Goal: Information Seeking & Learning: Learn about a topic

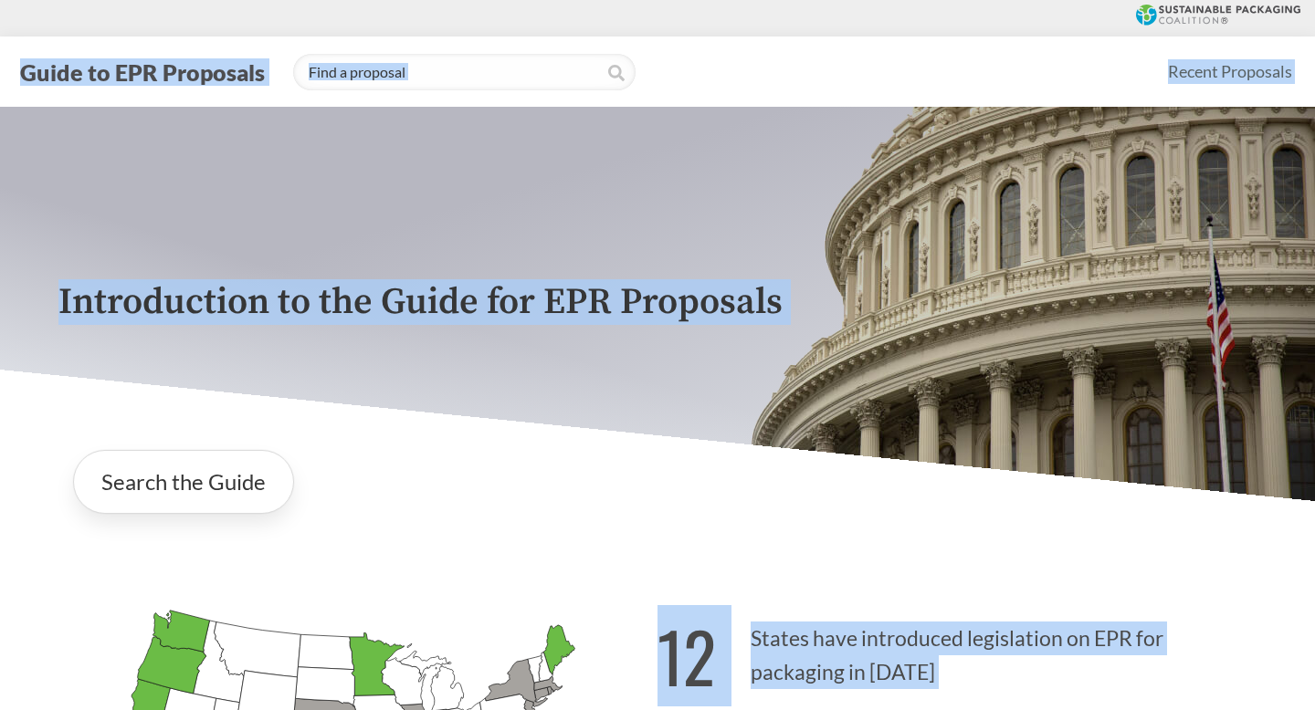
drag, startPoint x: 339, startPoint y: 351, endPoint x: 525, endPoint y: -111, distance: 498.1
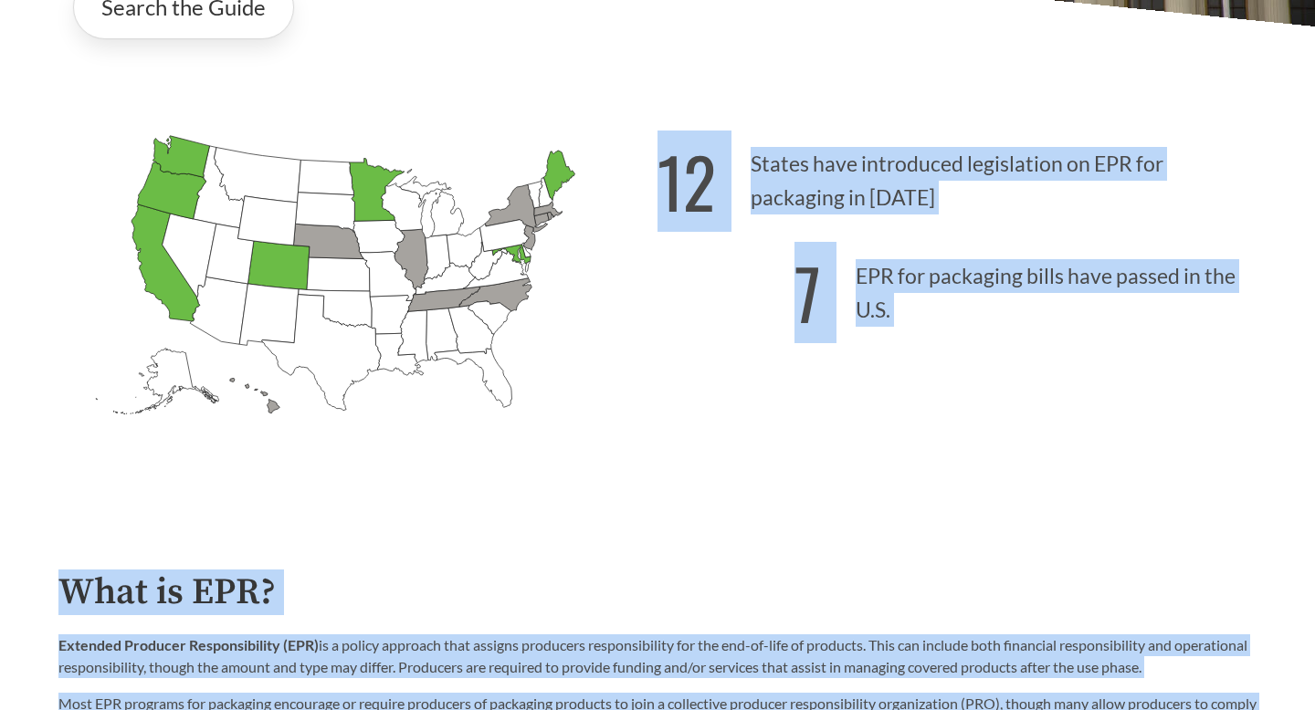
scroll to position [511, 0]
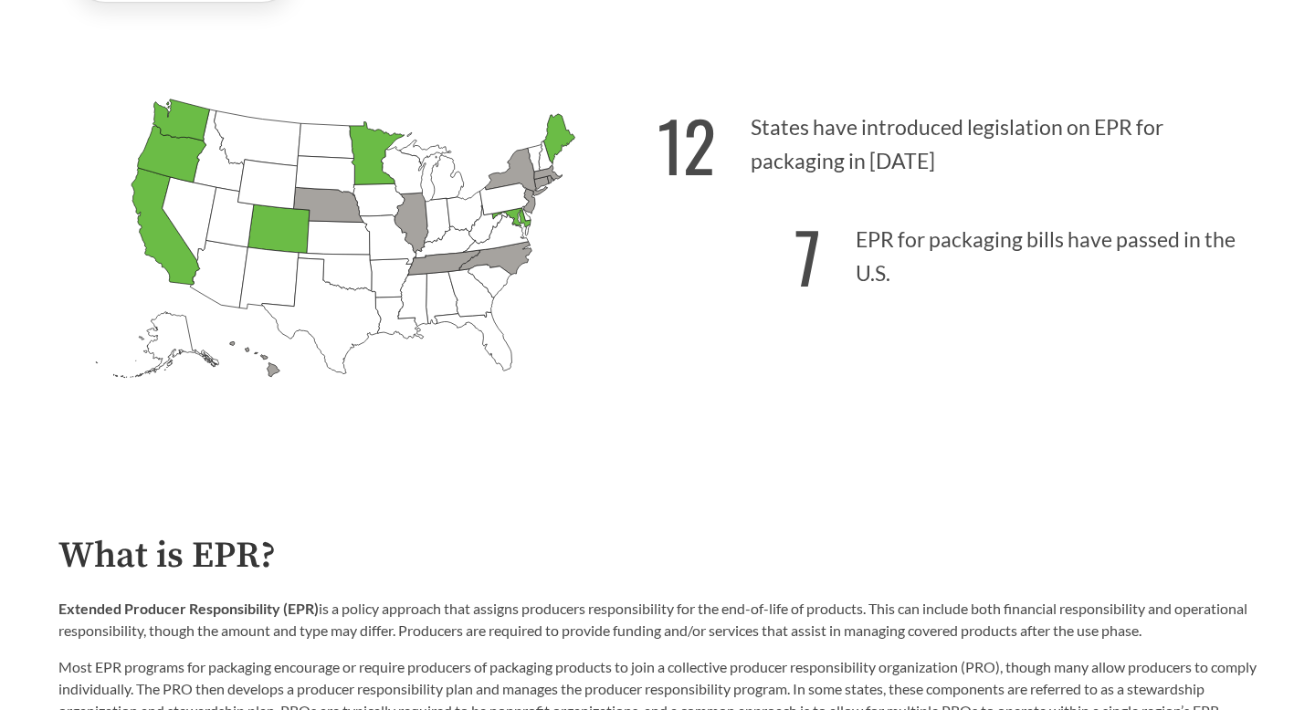
click at [502, 440] on div "12 States have introduced legislation on EPR for packaging in [DATE] 7 EPR for …" at bounding box center [956, 273] width 599 height 380
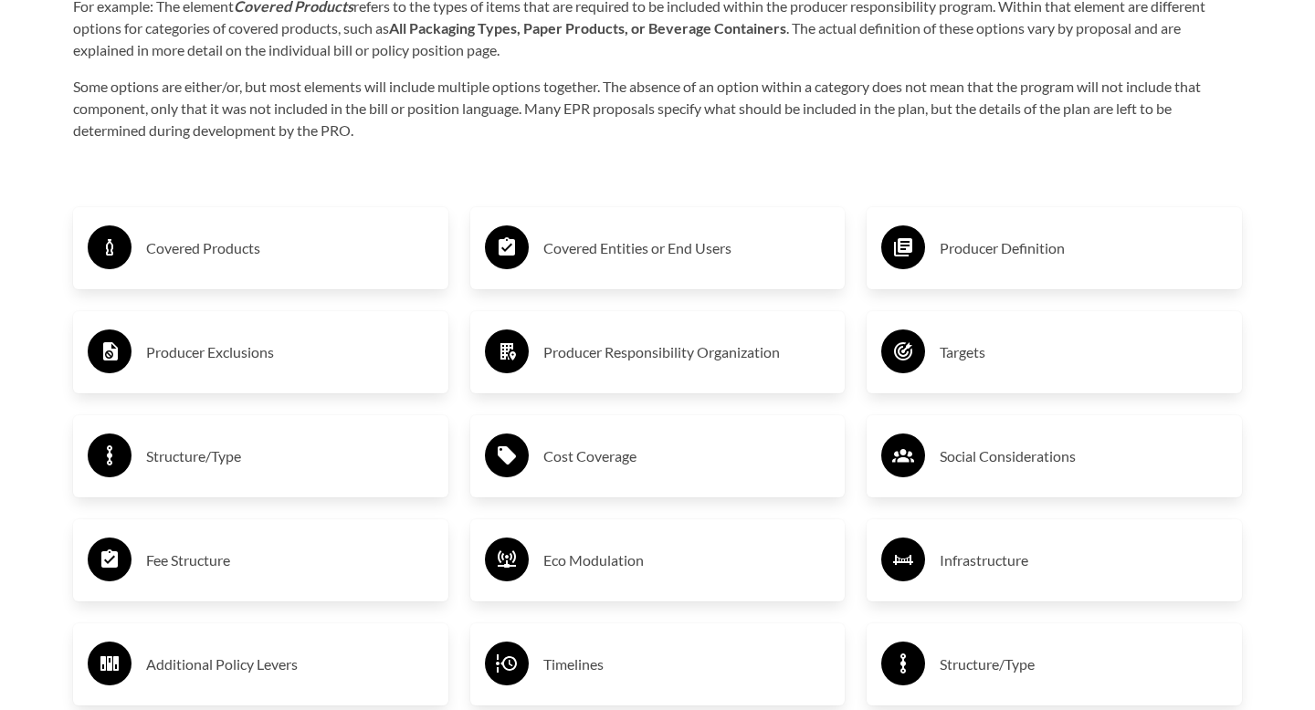
scroll to position [2958, 0]
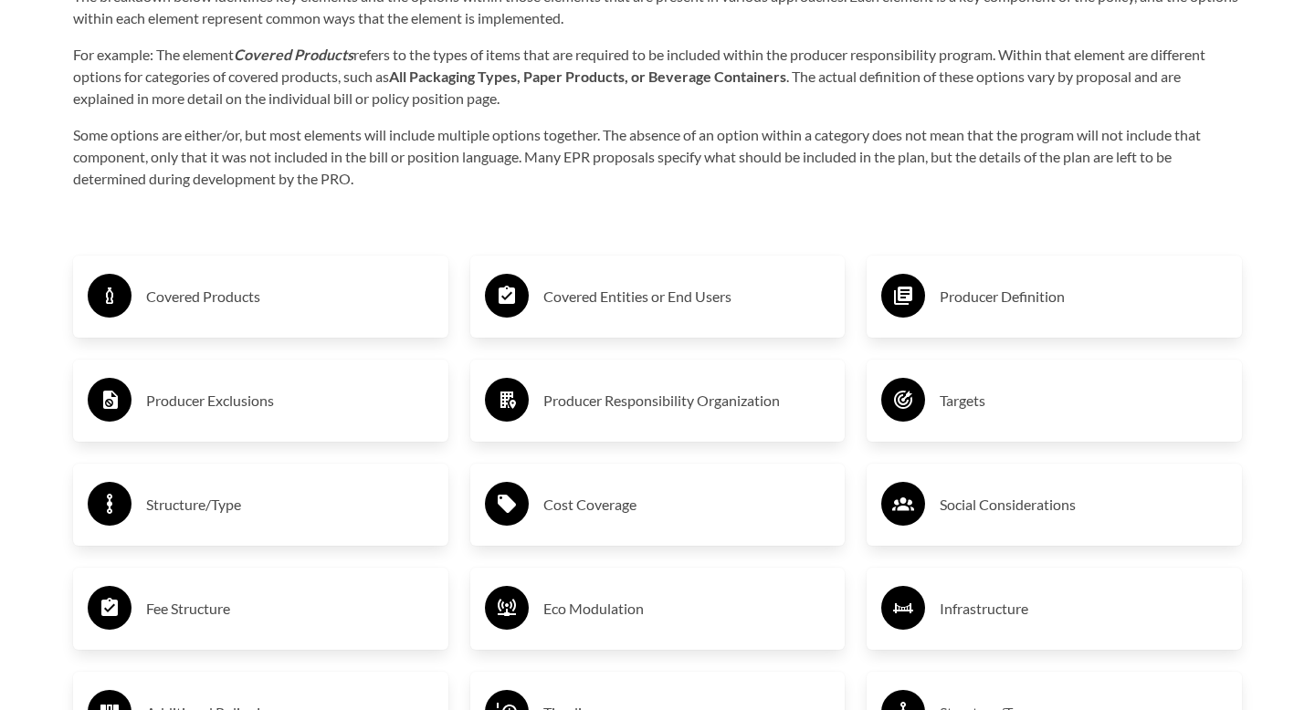
click at [187, 303] on h3 "Covered Products" at bounding box center [290, 296] width 288 height 29
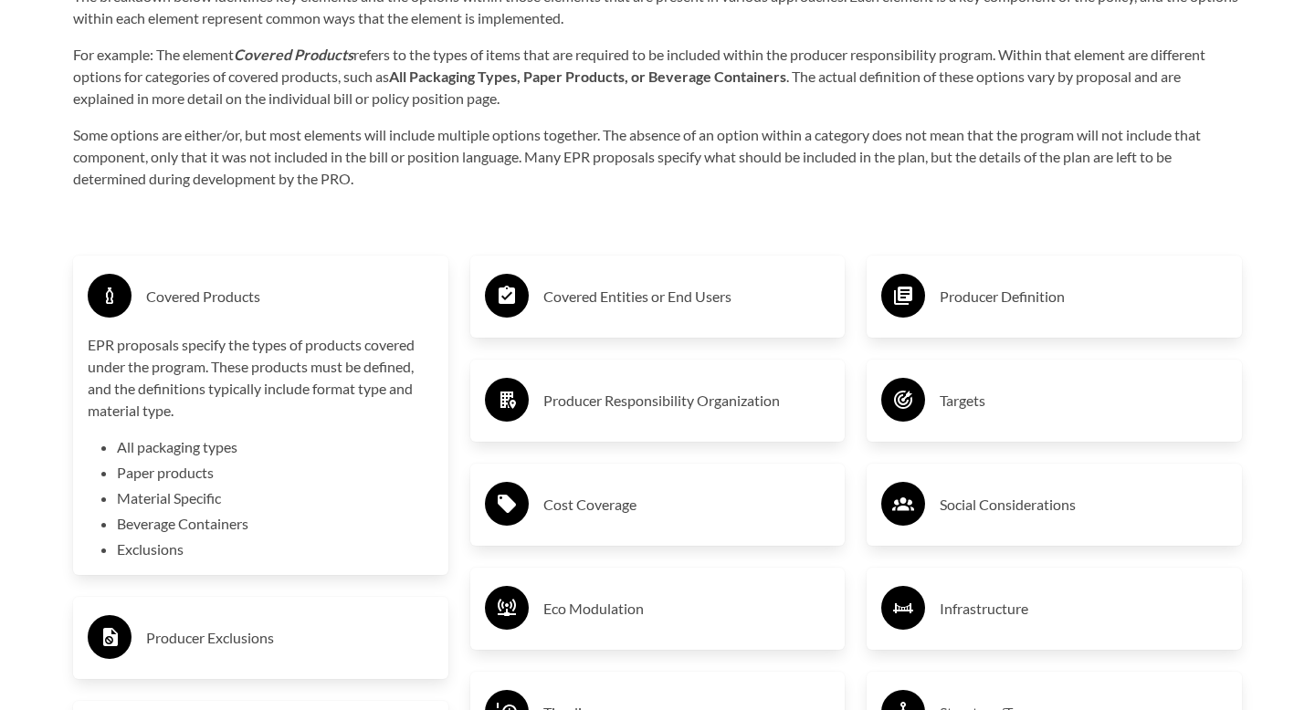
click at [179, 483] on li "Beverage Containers" at bounding box center [275, 524] width 317 height 22
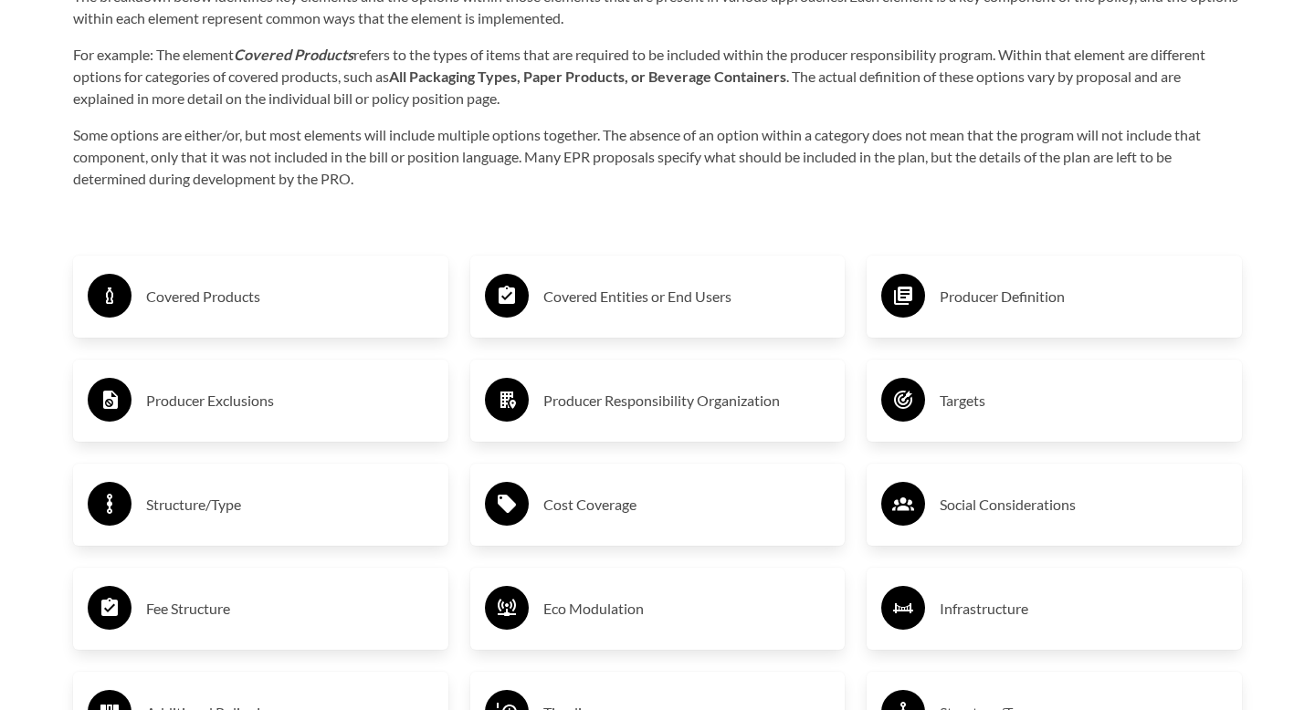
click at [364, 419] on div "Producer Exclusions" at bounding box center [261, 400] width 346 height 53
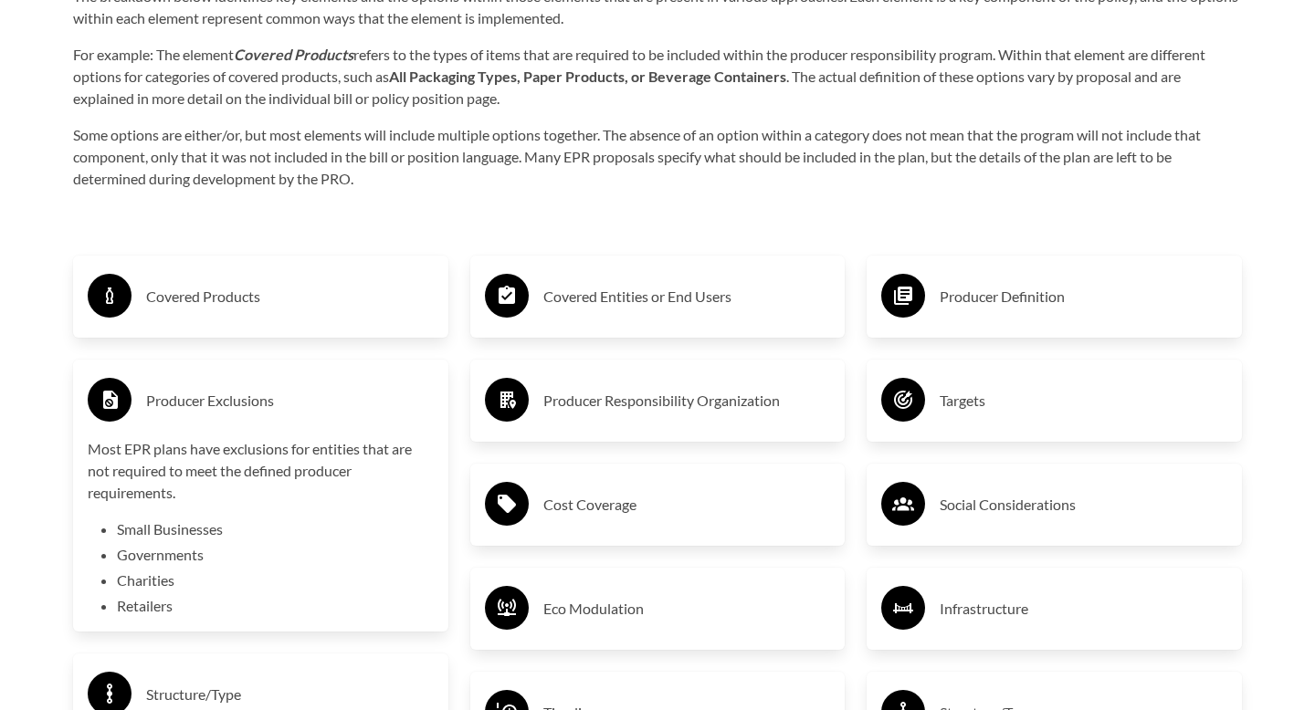
click at [502, 395] on h3 "Producer Responsibility Organization" at bounding box center [687, 400] width 288 height 29
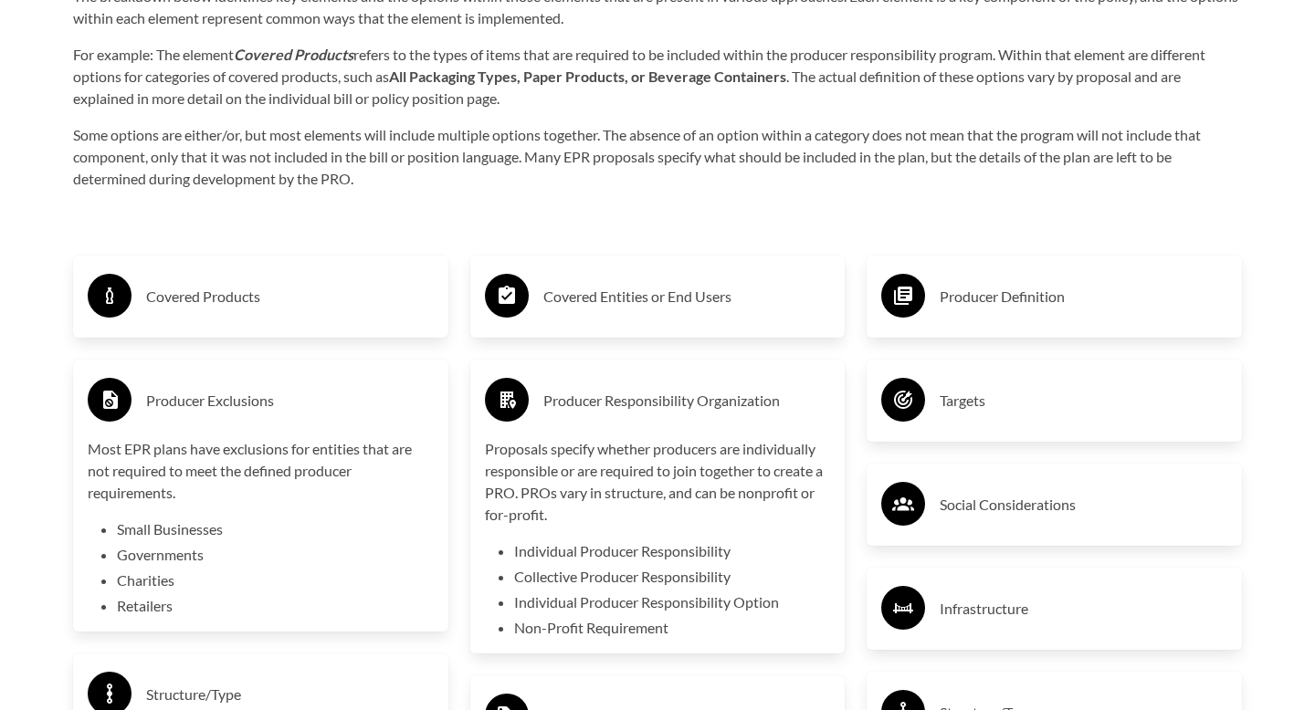
click at [502, 420] on div "Targets" at bounding box center [1054, 400] width 346 height 53
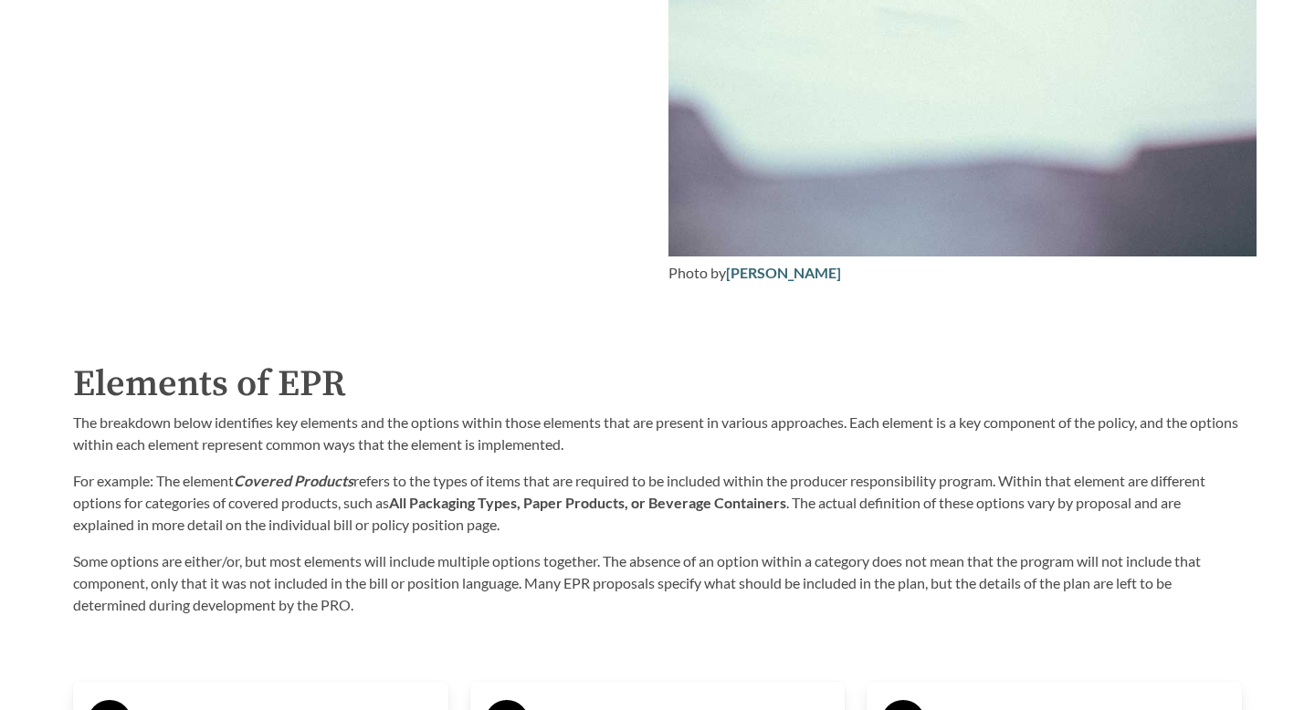
scroll to position [2520, 0]
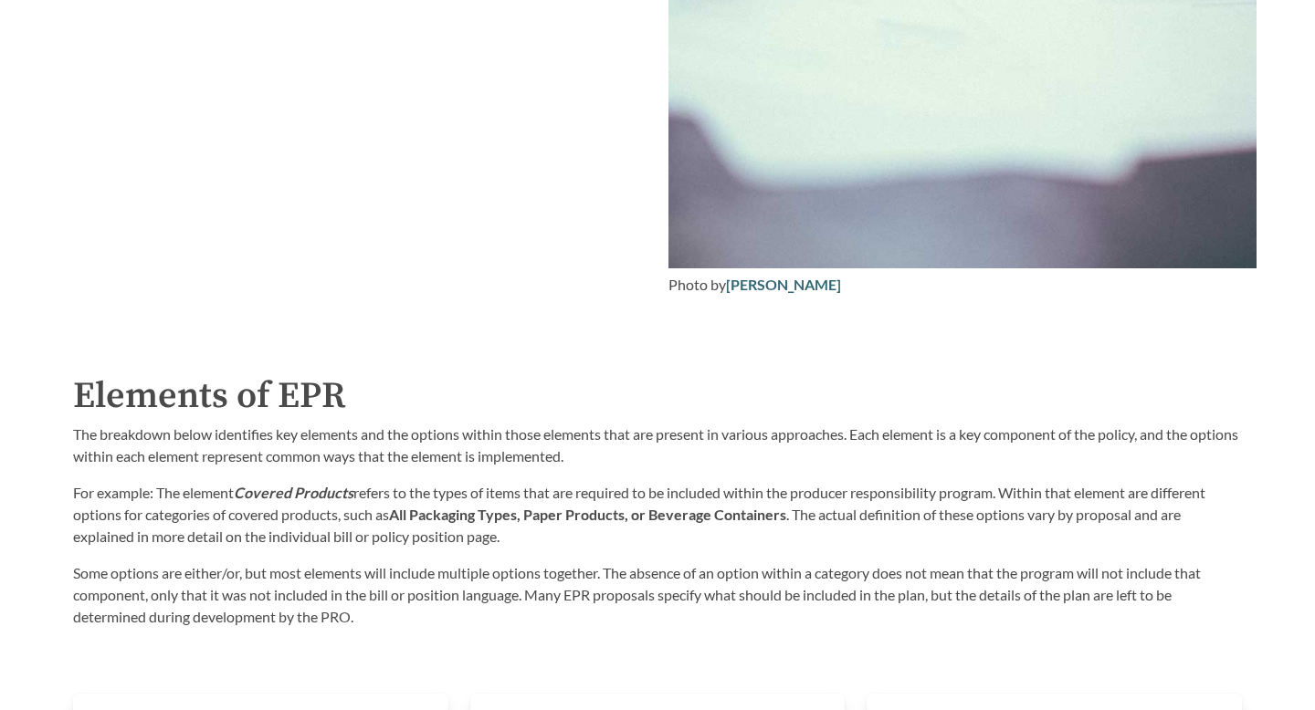
drag, startPoint x: 562, startPoint y: 294, endPoint x: 206, endPoint y: 52, distance: 430.5
